Goal: Entertainment & Leisure: Consume media (video, audio)

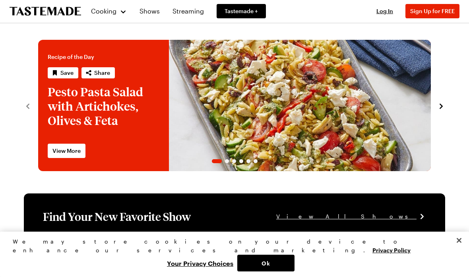
click at [383, 14] on span "Log In" at bounding box center [384, 11] width 17 height 7
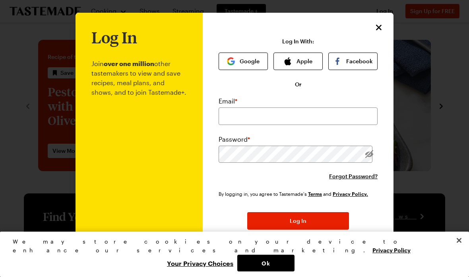
click at [240, 68] on button "Google" at bounding box center [243, 60] width 49 height 17
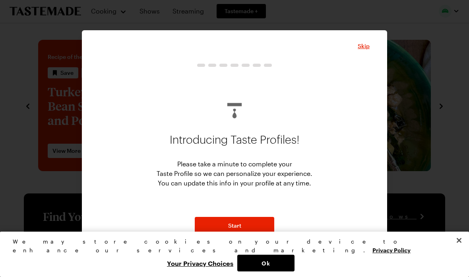
click at [257, 224] on button "Start" at bounding box center [234, 225] width 79 height 17
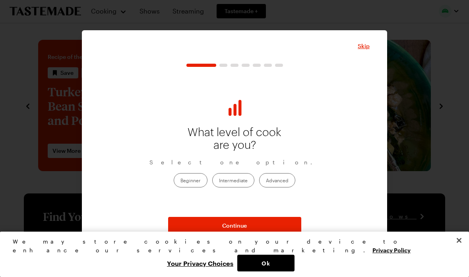
click at [280, 183] on label "Advanced" at bounding box center [277, 180] width 36 height 14
click at [266, 181] on input "Advanced" at bounding box center [266, 181] width 0 height 0
click at [281, 229] on button "Continue" at bounding box center [234, 225] width 133 height 17
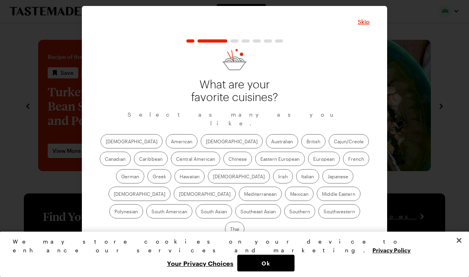
click at [318, 218] on label "Southwestern" at bounding box center [339, 211] width 42 height 14
click at [324, 212] on input "Southwestern" at bounding box center [324, 212] width 0 height 0
click at [318, 215] on label "Southwestern" at bounding box center [339, 211] width 42 height 14
click at [324, 212] on input "Southwestern" at bounding box center [324, 212] width 0 height 0
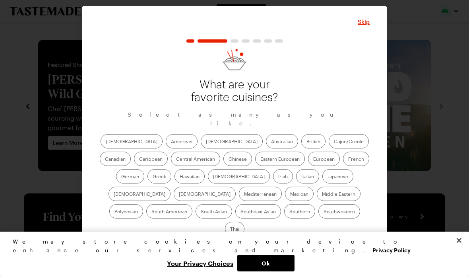
click at [166, 147] on label "American" at bounding box center [182, 141] width 32 height 14
click at [171, 142] on input "American" at bounding box center [171, 142] width 0 height 0
click at [201, 141] on label "[DEMOGRAPHIC_DATA]" at bounding box center [232, 141] width 62 height 14
click at [206, 142] on input "[DEMOGRAPHIC_DATA]" at bounding box center [206, 142] width 0 height 0
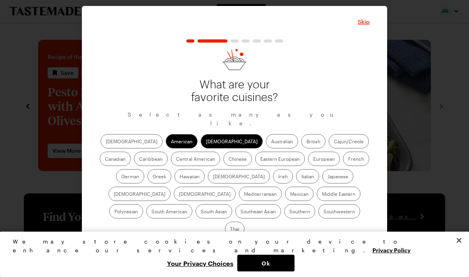
click at [343, 165] on label "French" at bounding box center [356, 158] width 26 height 14
click at [348, 159] on input "French" at bounding box center [348, 159] width 0 height 0
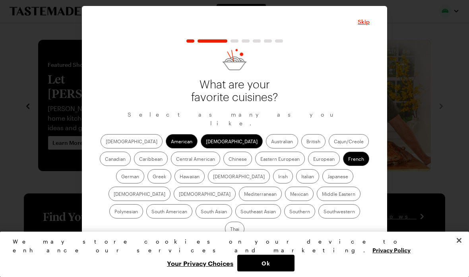
click at [223, 163] on label "Chinese" at bounding box center [237, 158] width 29 height 14
click at [229, 159] on input "Chinese" at bounding box center [229, 159] width 0 height 0
click at [208, 179] on label "[DEMOGRAPHIC_DATA]" at bounding box center [239, 176] width 62 height 14
click at [213, 177] on input "[DEMOGRAPHIC_DATA]" at bounding box center [213, 177] width 0 height 0
click at [174, 177] on label "Hawaiian" at bounding box center [189, 176] width 30 height 14
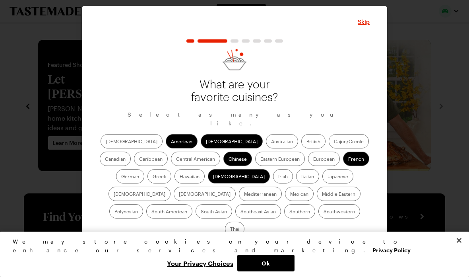
click at [180, 177] on input "Hawaiian" at bounding box center [180, 177] width 0 height 0
click at [236, 186] on label "[DEMOGRAPHIC_DATA]" at bounding box center [205, 193] width 62 height 14
click at [179, 194] on input "[DEMOGRAPHIC_DATA]" at bounding box center [179, 194] width 0 height 0
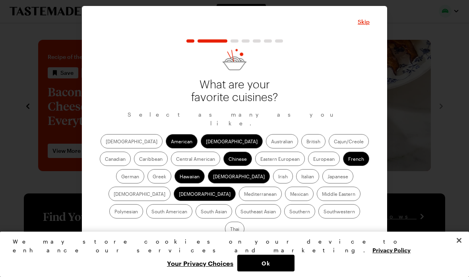
click at [285, 196] on label "Mexican" at bounding box center [299, 193] width 29 height 14
click at [290, 194] on input "Mexican" at bounding box center [290, 194] width 0 height 0
click at [317, 197] on label "Middle Eastern" at bounding box center [339, 193] width 44 height 14
click at [322, 194] on Eastern "Middle Eastern" at bounding box center [322, 194] width 0 height 0
click at [284, 218] on label "Southern" at bounding box center [299, 211] width 31 height 14
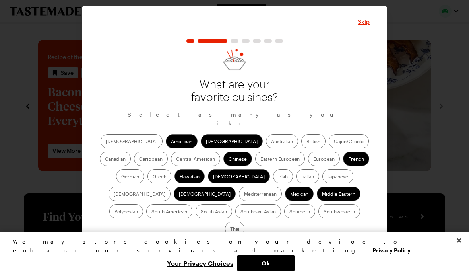
click at [289, 212] on input "Southern" at bounding box center [289, 212] width 0 height 0
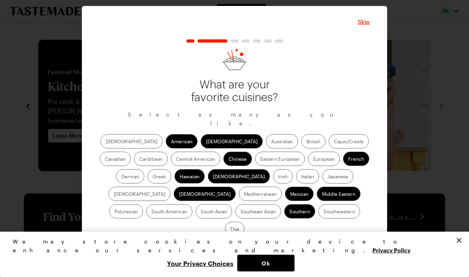
click at [318, 211] on label "Southwestern" at bounding box center [339, 211] width 42 height 14
click at [324, 212] on input "Southwestern" at bounding box center [324, 212] width 0 height 0
click at [244, 221] on label "Thai" at bounding box center [234, 228] width 19 height 14
click at [230, 229] on input "Thai" at bounding box center [230, 229] width 0 height 0
click at [277, 240] on button "Continue" at bounding box center [234, 248] width 133 height 17
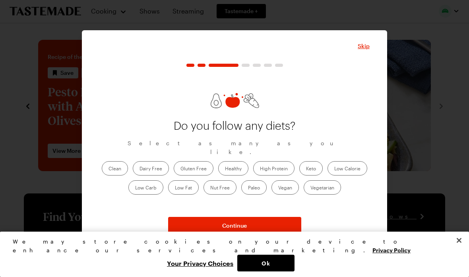
click at [322, 186] on label "Vegetarian" at bounding box center [322, 187] width 37 height 14
click at [310, 188] on input "Vegetarian" at bounding box center [310, 188] width 0 height 0
click at [237, 164] on label "Healthy" at bounding box center [233, 168] width 30 height 14
click at [225, 169] on input "Healthy" at bounding box center [225, 169] width 0 height 0
click at [277, 166] on label "High Protein" at bounding box center [273, 168] width 41 height 14
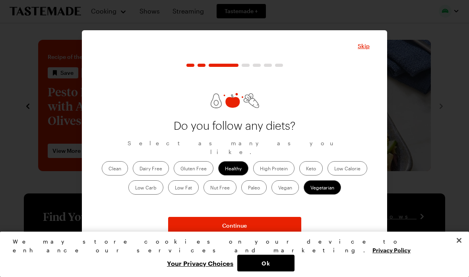
click at [260, 169] on Protein "High Protein" at bounding box center [260, 169] width 0 height 0
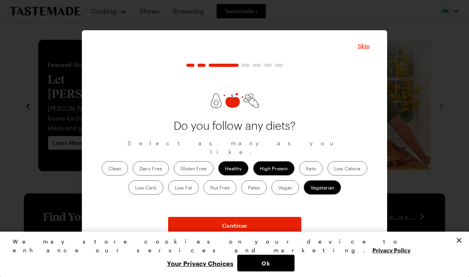
click at [322, 187] on label "Vegetarian" at bounding box center [322, 187] width 37 height 14
click at [310, 188] on input "Vegetarian" at bounding box center [310, 188] width 0 height 0
click at [279, 163] on label "High Protein" at bounding box center [273, 168] width 41 height 14
click at [260, 169] on Protein "High Protein" at bounding box center [260, 169] width 0 height 0
click at [238, 166] on label "Healthy" at bounding box center [233, 168] width 30 height 14
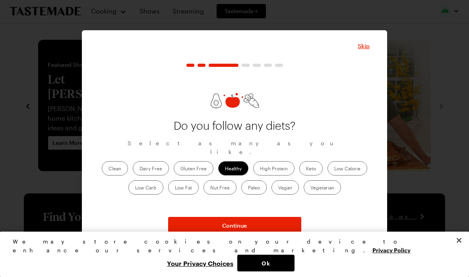
click at [225, 169] on input "Healthy" at bounding box center [225, 169] width 0 height 0
click at [283, 227] on button "Continue" at bounding box center [234, 225] width 133 height 17
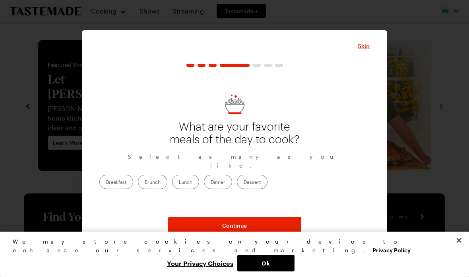
click at [232, 174] on label "Dinner" at bounding box center [218, 181] width 28 height 14
click at [211, 182] on input "Dinner" at bounding box center [211, 182] width 0 height 0
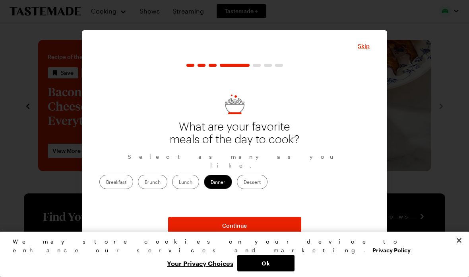
click at [167, 174] on label "Brunch" at bounding box center [152, 181] width 29 height 14
click at [145, 182] on input "Brunch" at bounding box center [145, 182] width 0 height 0
click at [281, 229] on button "Continue" at bounding box center [234, 225] width 133 height 17
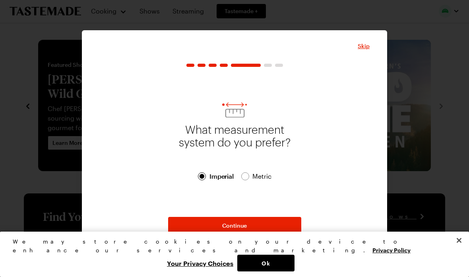
click at [266, 223] on button "Continue" at bounding box center [234, 225] width 133 height 17
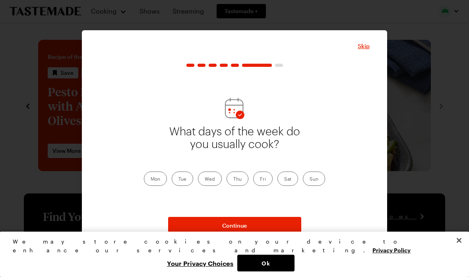
click at [313, 180] on label "Sun" at bounding box center [314, 178] width 22 height 14
click at [310, 179] on input "Sun" at bounding box center [310, 179] width 0 height 0
click at [262, 181] on label "Fri" at bounding box center [262, 178] width 19 height 14
click at [260, 179] on input "Fri" at bounding box center [260, 179] width 0 height 0
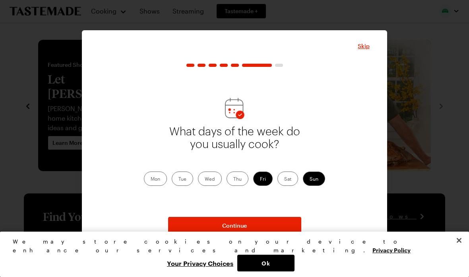
click at [196, 164] on p "What days of the week do you usually cook?" at bounding box center [235, 145] width 134 height 41
click at [215, 175] on label "Wed" at bounding box center [210, 178] width 24 height 14
click at [205, 179] on input "Wed" at bounding box center [205, 179] width 0 height 0
click at [236, 180] on label "Thu" at bounding box center [238, 178] width 22 height 14
click at [233, 179] on input "Thu" at bounding box center [233, 179] width 0 height 0
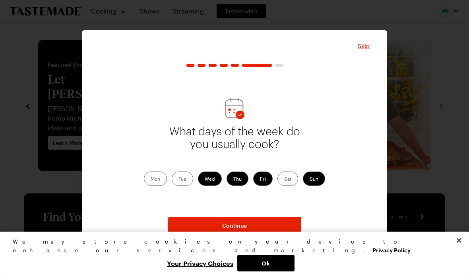
click at [285, 227] on button "Continue" at bounding box center [234, 225] width 133 height 17
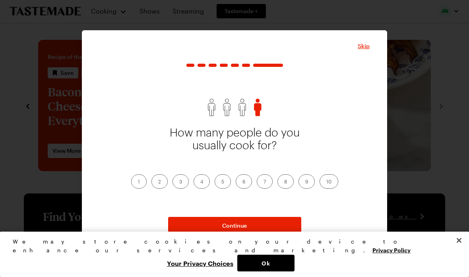
click at [205, 178] on label "4" at bounding box center [202, 181] width 16 height 14
click at [200, 182] on input "4" at bounding box center [200, 182] width 0 height 0
click at [273, 227] on button "Continue" at bounding box center [234, 225] width 133 height 17
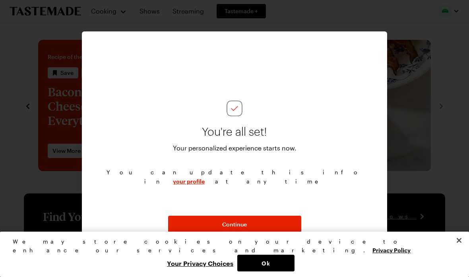
click at [286, 223] on button "Continue" at bounding box center [234, 223] width 133 height 17
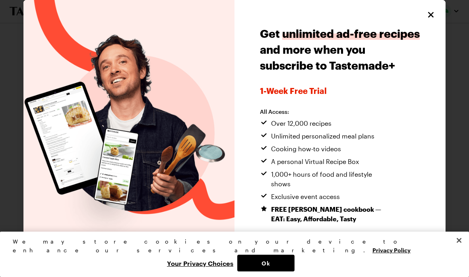
click at [426, 14] on icon "Close" at bounding box center [431, 15] width 10 height 10
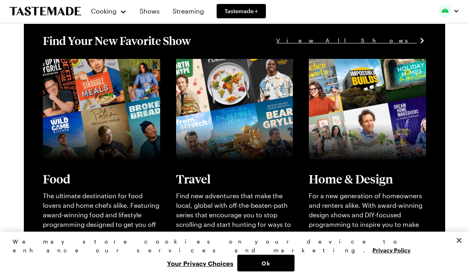
scroll to position [175, 0]
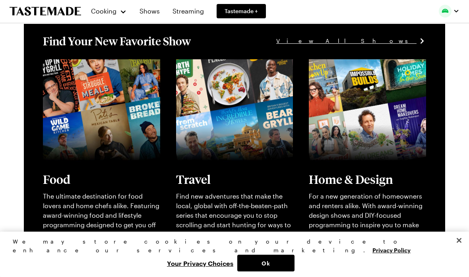
click at [66, 68] on link "View full content for [object Object]" at bounding box center [97, 64] width 109 height 8
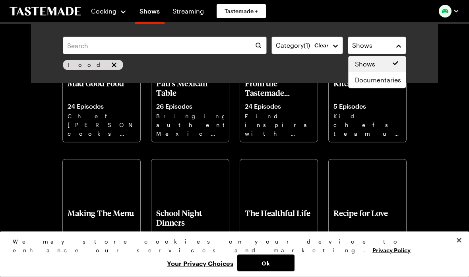
scroll to position [1665, 0]
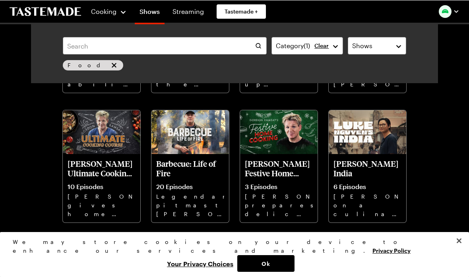
scroll to position [678, 0]
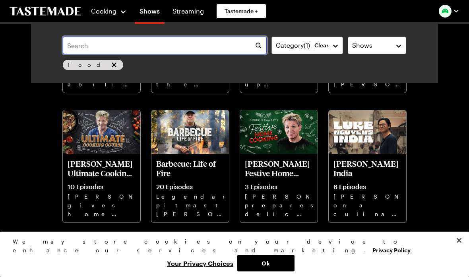
click at [81, 48] on input "text" at bounding box center [165, 45] width 204 height 17
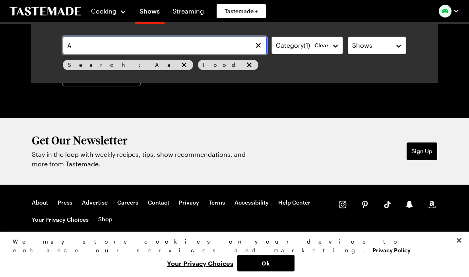
scroll to position [168, 0]
type input "All up in my grill"
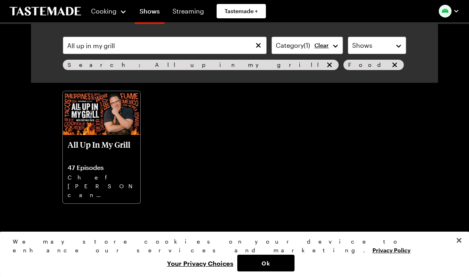
scroll to position [50, 0]
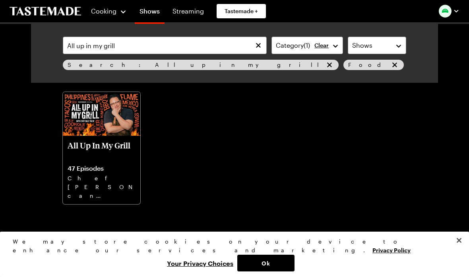
click at [90, 135] on img at bounding box center [102, 114] width 78 height 44
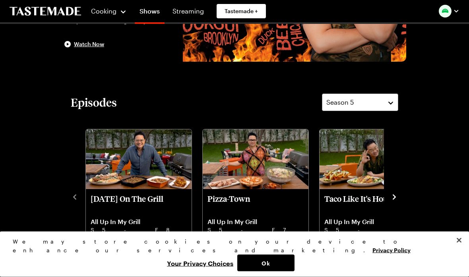
scroll to position [130, 0]
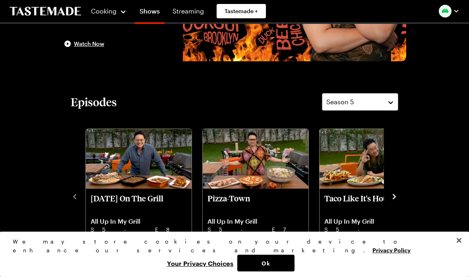
click at [393, 196] on icon "navigate to next item" at bounding box center [394, 196] width 8 height 8
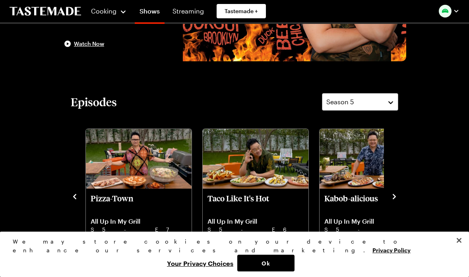
click at [394, 196] on icon "navigate to next item" at bounding box center [394, 196] width 8 height 8
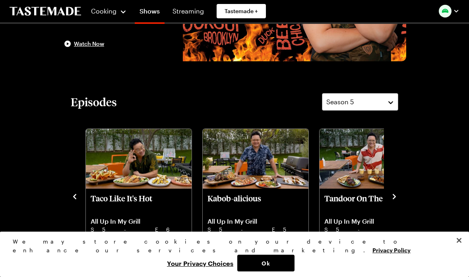
click at [397, 197] on icon "navigate to next item" at bounding box center [394, 196] width 8 height 8
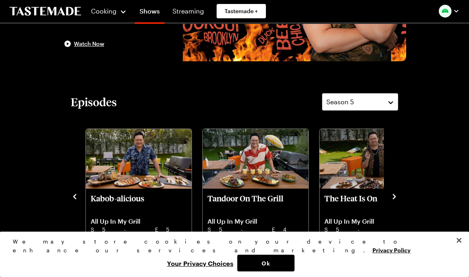
click at [395, 197] on icon "navigate to next item" at bounding box center [394, 196] width 3 height 5
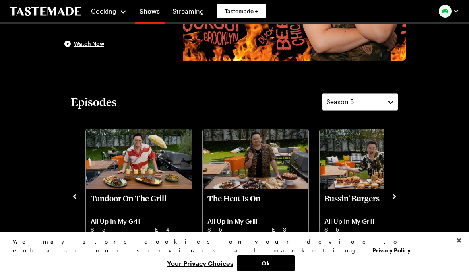
click at [394, 197] on icon "navigate to next item" at bounding box center [394, 196] width 8 height 8
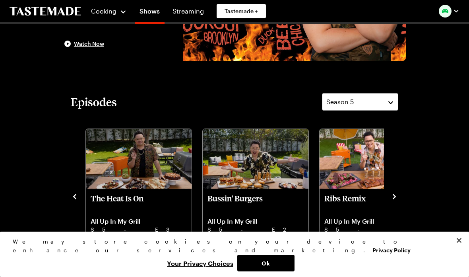
click at [395, 195] on icon "navigate to next item" at bounding box center [394, 196] width 8 height 8
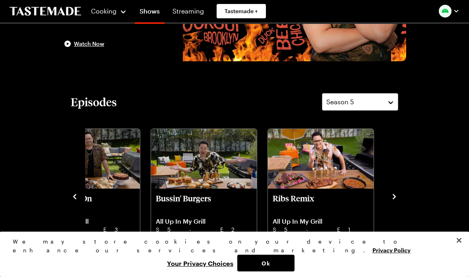
click at [396, 194] on icon "navigate to next item" at bounding box center [394, 196] width 8 height 8
click at [71, 192] on button "navigate to previous item" at bounding box center [75, 196] width 8 height 10
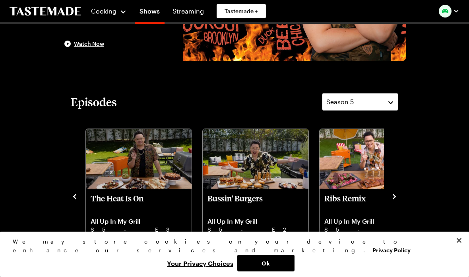
click at [74, 188] on div "[DATE] On The Grill All Up In My Grill S5 - E8 [PERSON_NAME] grills turkey, smo…" at bounding box center [235, 195] width 328 height 138
click at [77, 187] on div "[DATE] On The Grill All Up In My Grill S5 - E8 [PERSON_NAME] grills turkey, smo…" at bounding box center [235, 195] width 328 height 138
click at [74, 200] on icon "navigate to previous item" at bounding box center [75, 196] width 8 height 8
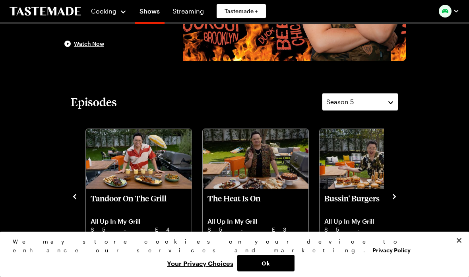
click at [76, 199] on icon "navigate to previous item" at bounding box center [74, 196] width 3 height 5
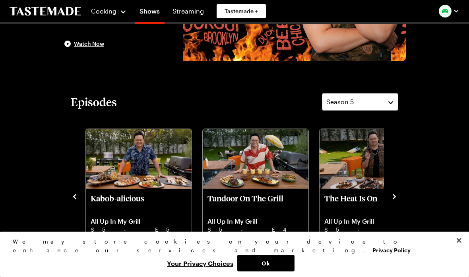
click at [74, 192] on icon "navigate to previous item" at bounding box center [75, 196] width 8 height 8
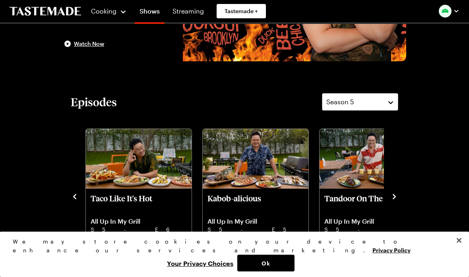
click at [74, 192] on icon "navigate to previous item" at bounding box center [75, 196] width 8 height 8
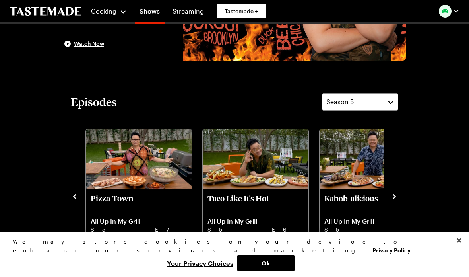
click at [74, 197] on icon "navigate to previous item" at bounding box center [74, 196] width 3 height 5
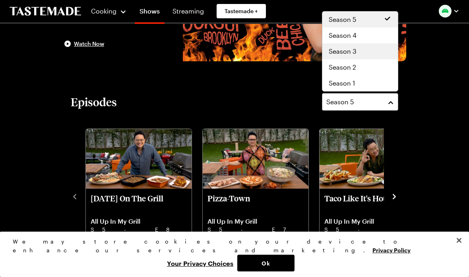
click at [371, 54] on div "Season 3" at bounding box center [360, 52] width 63 height 10
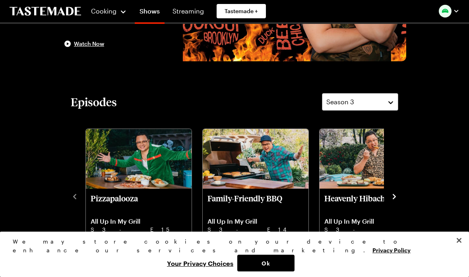
click at [396, 199] on icon "navigate to next item" at bounding box center [394, 196] width 8 height 8
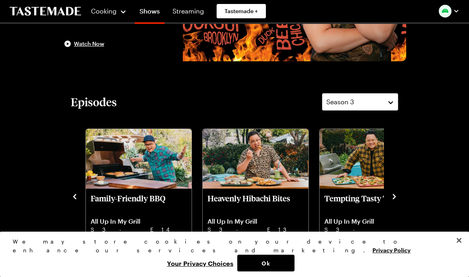
click at [393, 196] on icon "navigate to next item" at bounding box center [394, 196] width 8 height 8
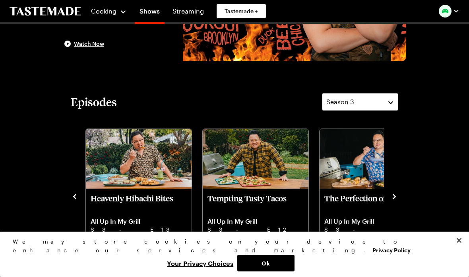
click at [393, 196] on icon "navigate to next item" at bounding box center [394, 196] width 8 height 8
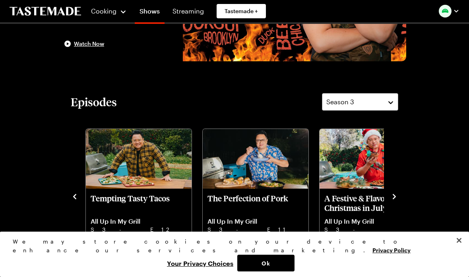
click at [396, 195] on icon "navigate to next item" at bounding box center [394, 196] width 8 height 8
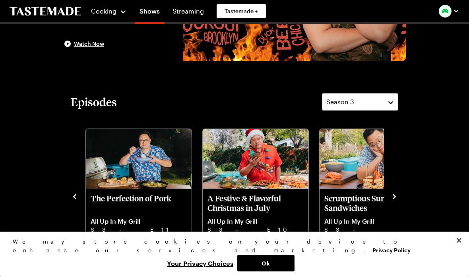
click at [396, 195] on icon "navigate to next item" at bounding box center [394, 196] width 8 height 8
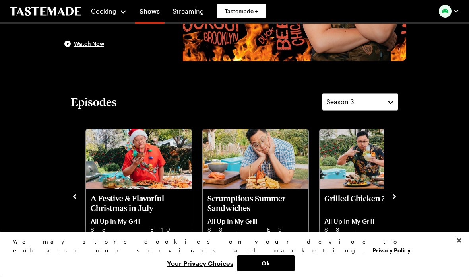
click at [395, 198] on icon "navigate to next item" at bounding box center [394, 196] width 8 height 8
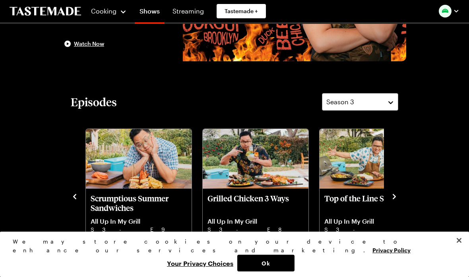
click at [393, 199] on icon "navigate to next item" at bounding box center [394, 196] width 3 height 5
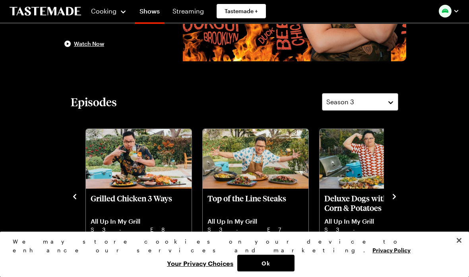
click at [392, 200] on icon "navigate to next item" at bounding box center [394, 196] width 8 height 8
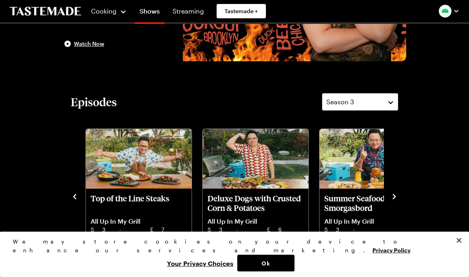
click at [392, 200] on icon "navigate to next item" at bounding box center [394, 196] width 8 height 8
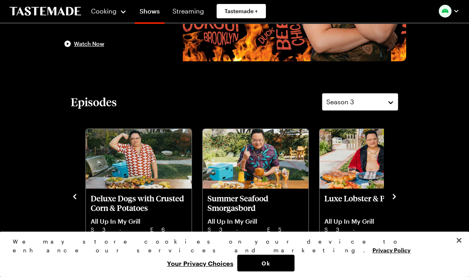
click at [392, 200] on icon "navigate to next item" at bounding box center [394, 196] width 8 height 8
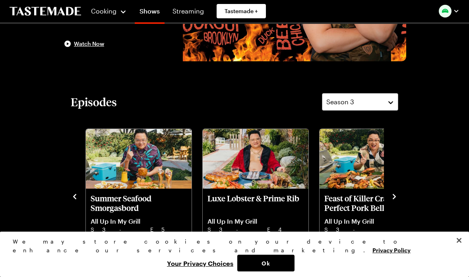
click at [392, 200] on icon "navigate to next item" at bounding box center [394, 196] width 8 height 8
